Goal: Task Accomplishment & Management: Manage account settings

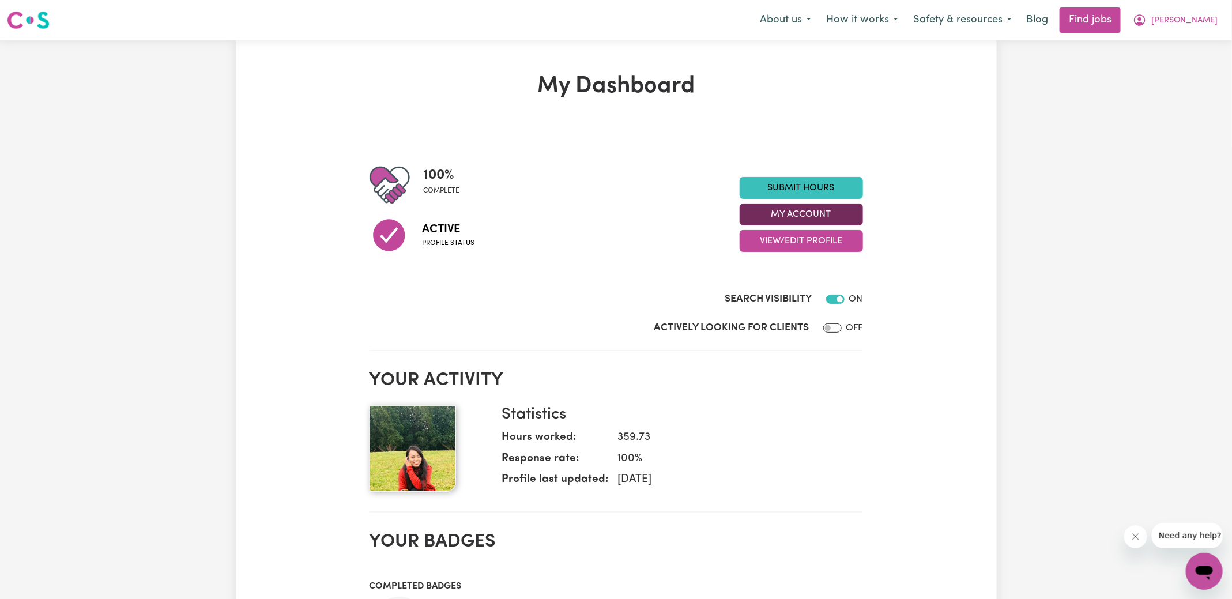
click at [821, 212] on button "My Account" at bounding box center [801, 214] width 123 height 22
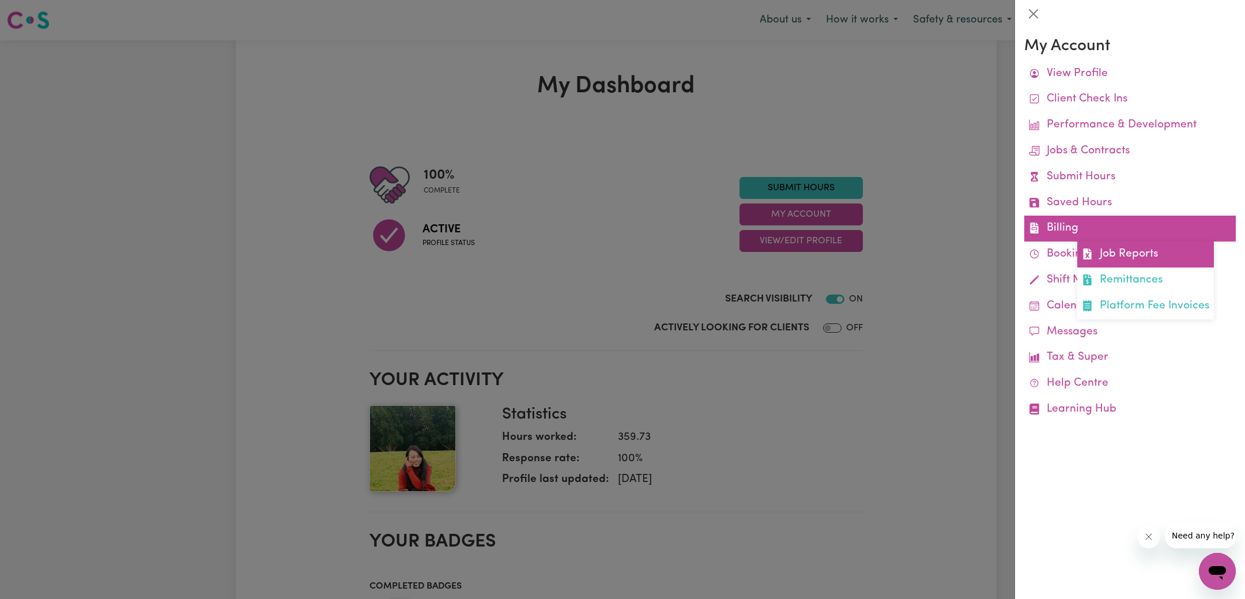
click at [1092, 247] on span at bounding box center [1087, 254] width 11 height 17
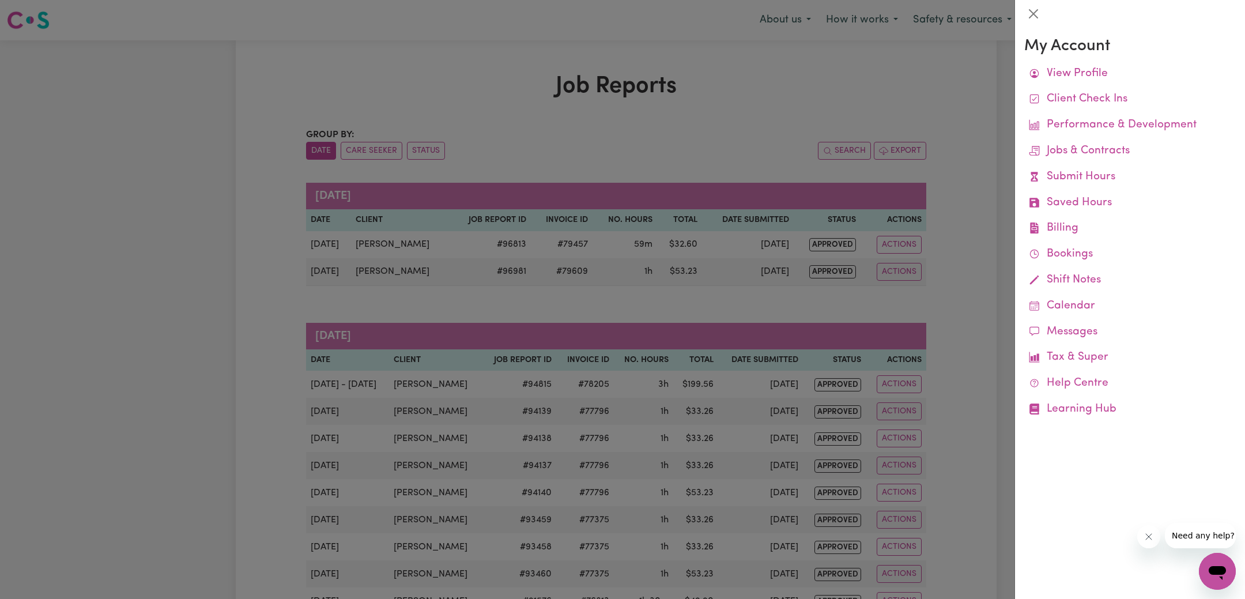
click at [898, 89] on div at bounding box center [622, 299] width 1245 height 599
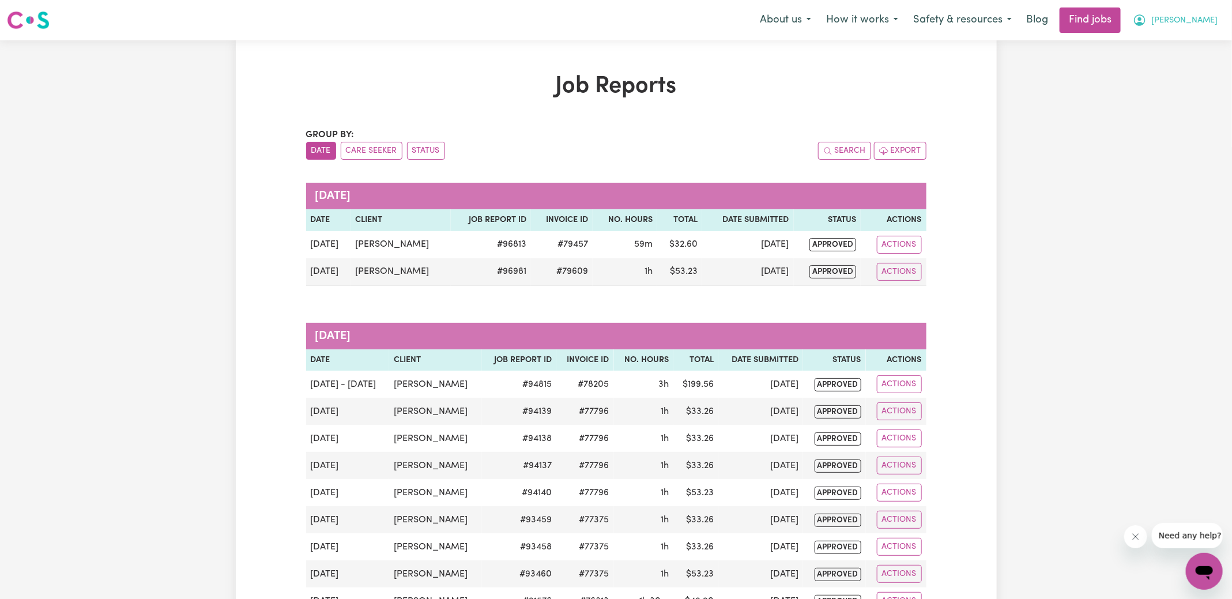
click at [1187, 20] on span "[PERSON_NAME]" at bounding box center [1184, 20] width 66 height 13
click at [1179, 88] on link "Logout" at bounding box center [1178, 88] width 91 height 22
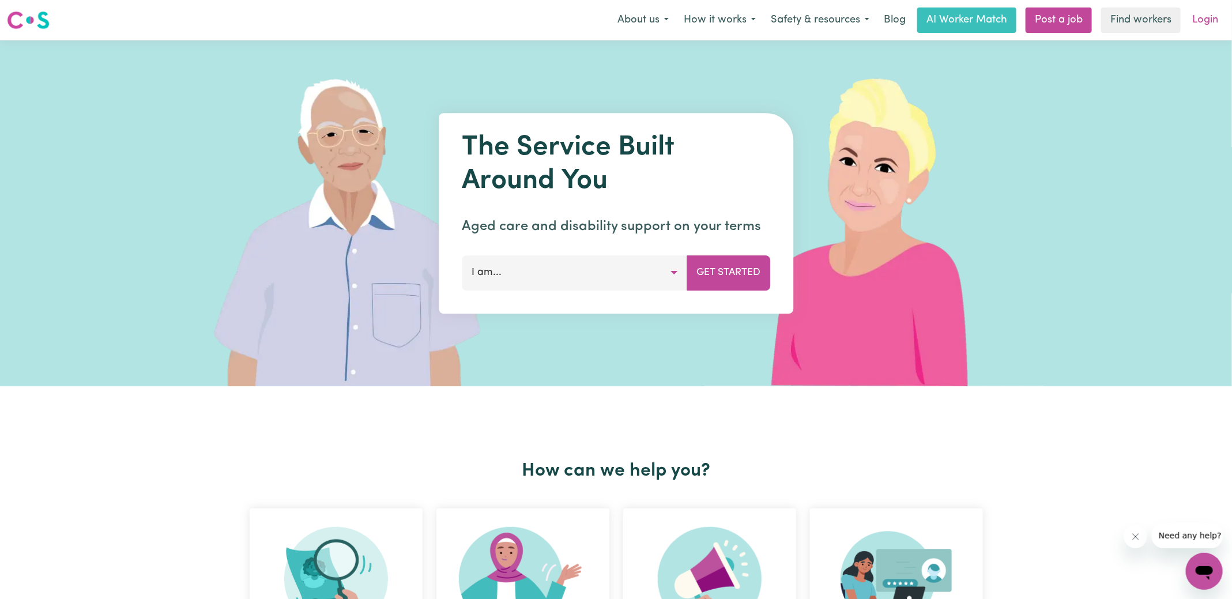
click at [1205, 25] on link "Login" at bounding box center [1205, 19] width 40 height 25
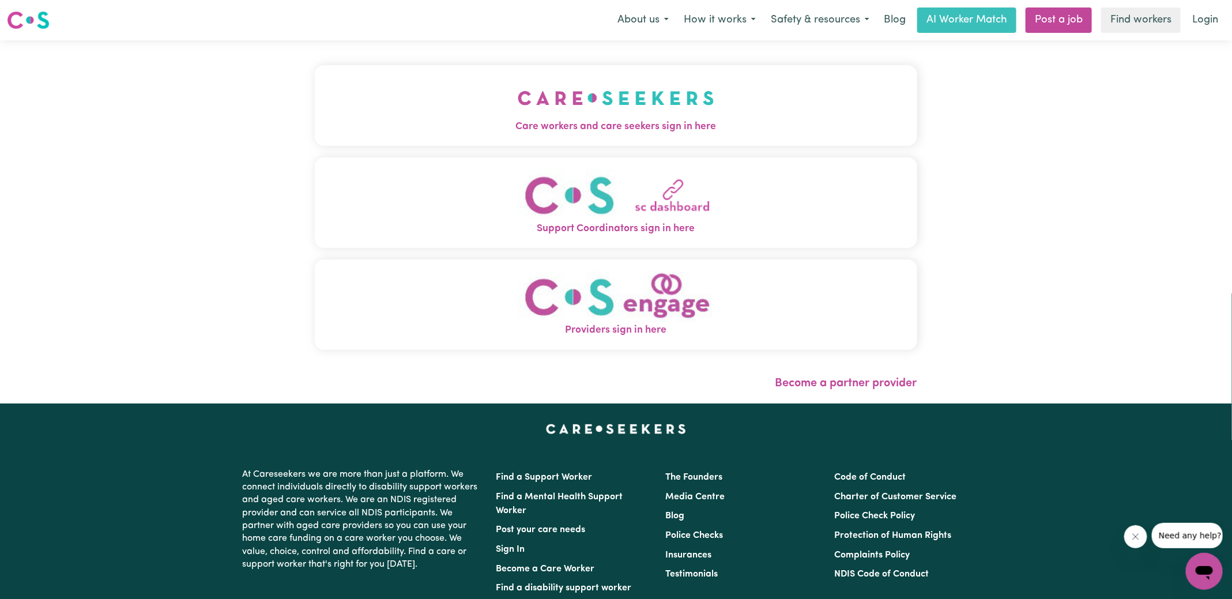
click at [450, 81] on button "Care workers and care seekers sign in here" at bounding box center [616, 105] width 602 height 81
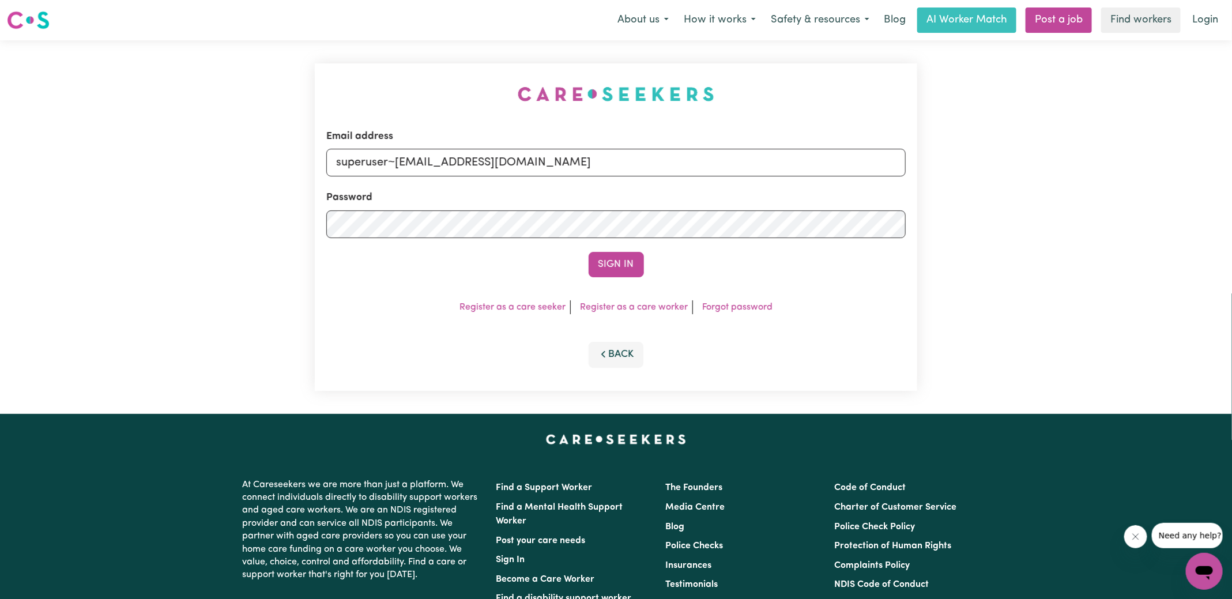
click at [293, 88] on div "Email address superuser~[EMAIL_ADDRESS][DOMAIN_NAME] Password Sign In Register …" at bounding box center [616, 227] width 1232 height 374
drag, startPoint x: 413, startPoint y: 163, endPoint x: 858, endPoint y: 244, distance: 452.4
click at [858, 244] on form "Email address superuser~[EMAIL_ADDRESS][DOMAIN_NAME] Password Sign In" at bounding box center [615, 203] width 579 height 148
type input "superuser~[EMAIL_ADDRESS][DOMAIN_NAME]"
click at [589, 252] on button "Sign In" at bounding box center [616, 264] width 55 height 25
